Goal: Check status: Check status

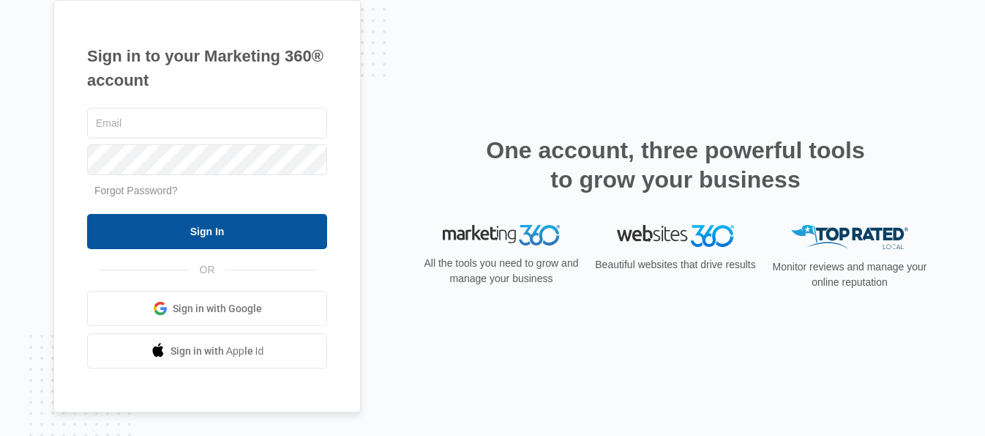
type input "[EMAIL_ADDRESS][DOMAIN_NAME]"
click at [262, 228] on input "Sign In" at bounding box center [207, 231] width 240 height 35
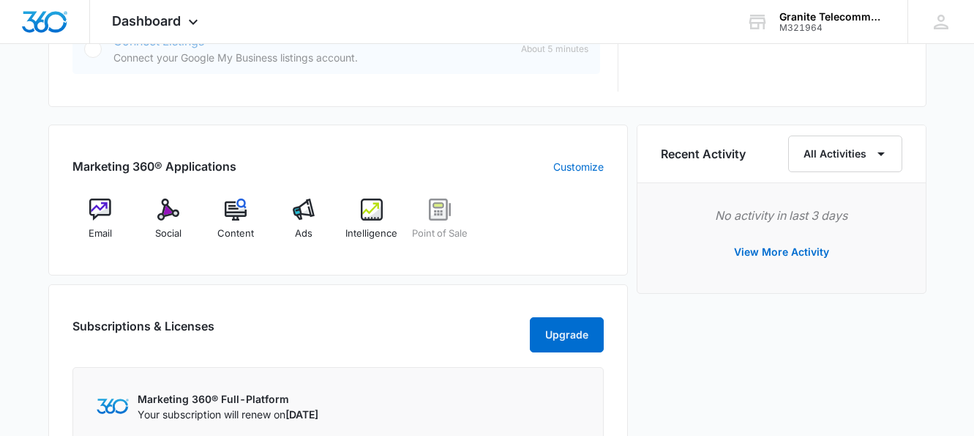
scroll to position [879, 0]
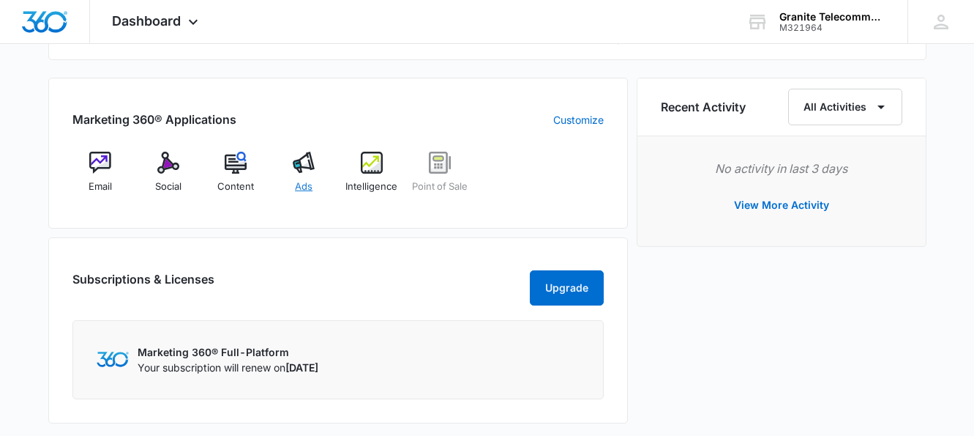
click at [307, 165] on img at bounding box center [304, 163] width 22 height 22
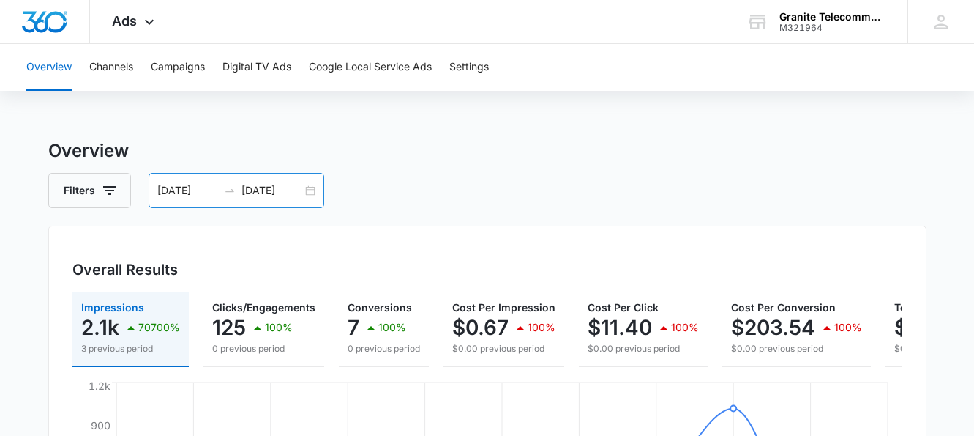
click at [273, 189] on input "09/05/2025" at bounding box center [272, 190] width 61 height 16
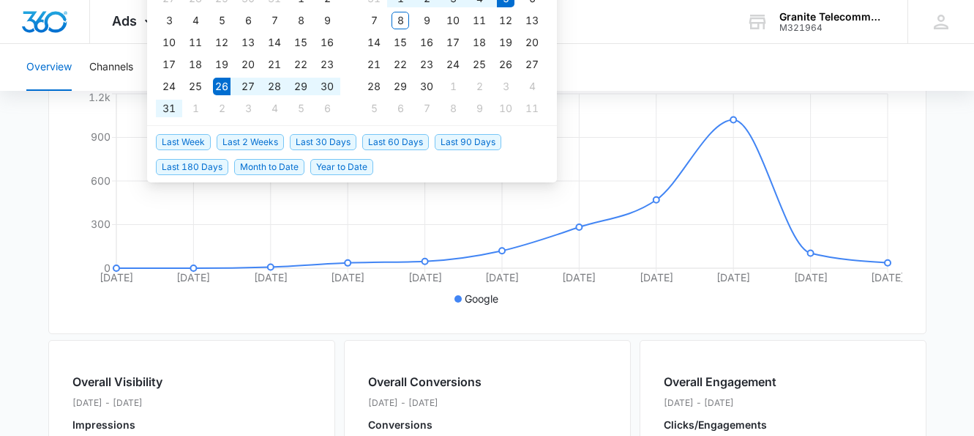
scroll to position [293, 0]
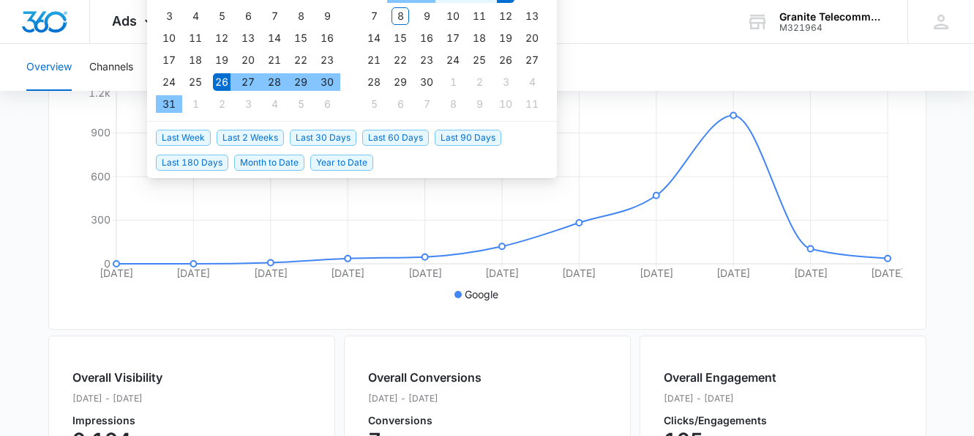
type input "08/26/2025"
click at [217, 84] on div "26" at bounding box center [222, 82] width 18 height 18
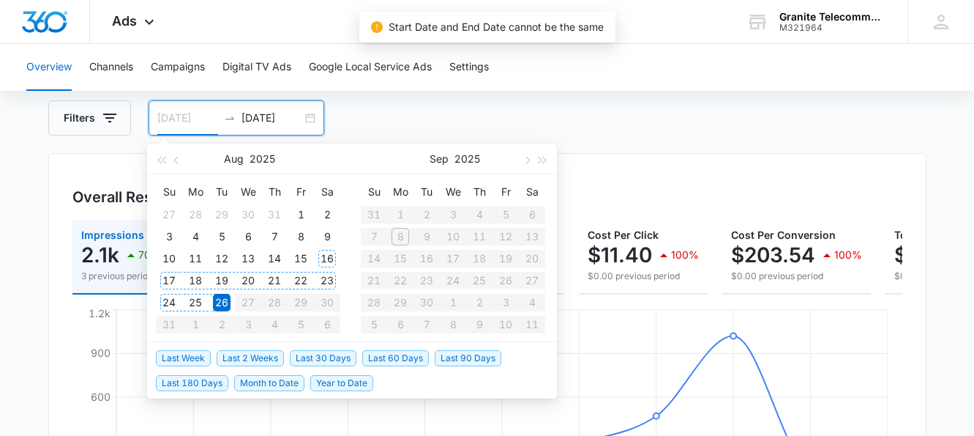
scroll to position [73, 0]
type input "08/26/2025"
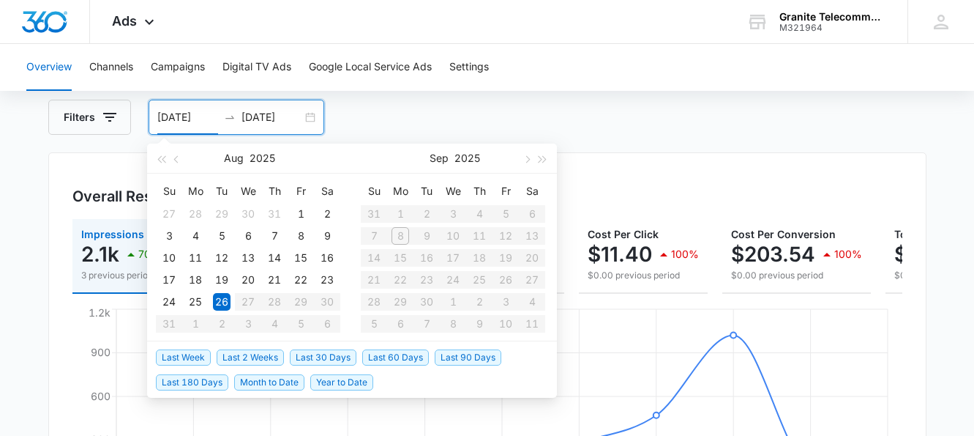
click at [378, 236] on table "Su Mo Tu We Th Fr Sa 31 1 2 3 4 5 6 7 8 9 10 11 12 13 14 15 16 17 18 19 20 21 2…" at bounding box center [453, 256] width 184 height 155
click at [507, 213] on table "Su Mo Tu We Th Fr Sa 31 1 2 3 4 5 6 7 8 9 10 11 12 13 14 15 16 17 18 19 20 21 2…" at bounding box center [453, 256] width 184 height 155
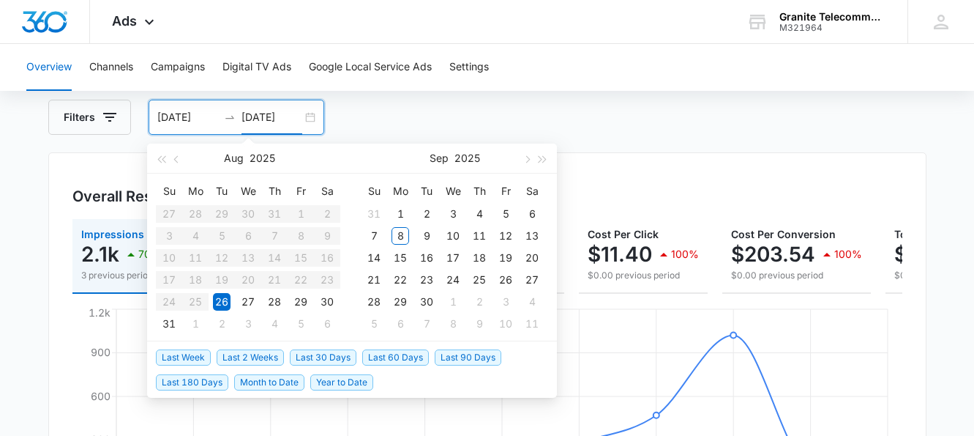
click at [261, 114] on input "08/26/2025" at bounding box center [272, 117] width 61 height 16
type input "09/07/2025"
click at [377, 233] on div "7" at bounding box center [374, 236] width 18 height 18
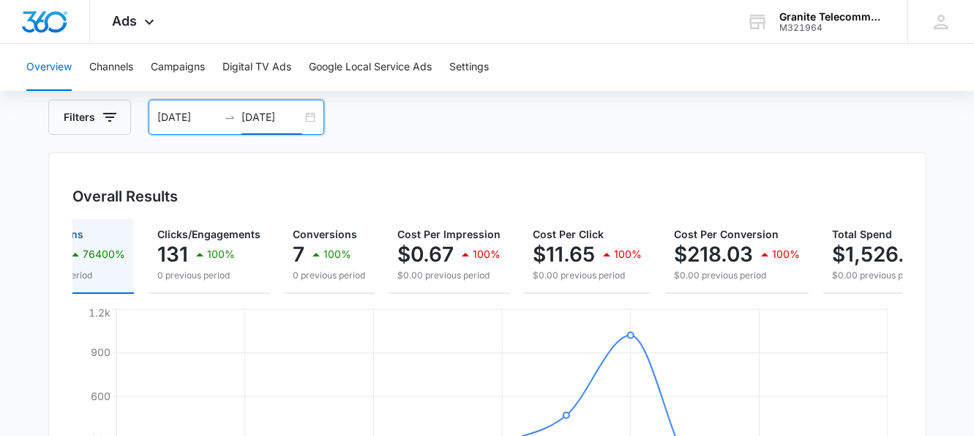
scroll to position [0, 0]
